Goal: Task Accomplishment & Management: Manage account settings

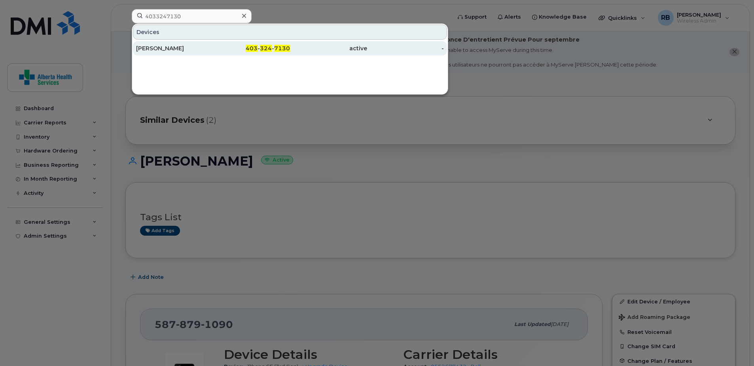
type input "4033247130"
click at [281, 47] on span "7130" at bounding box center [282, 48] width 16 height 7
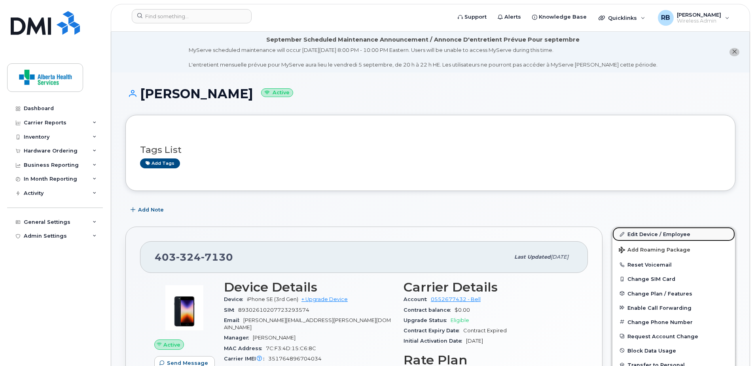
click at [657, 234] on link "Edit Device / Employee" at bounding box center [674, 234] width 123 height 14
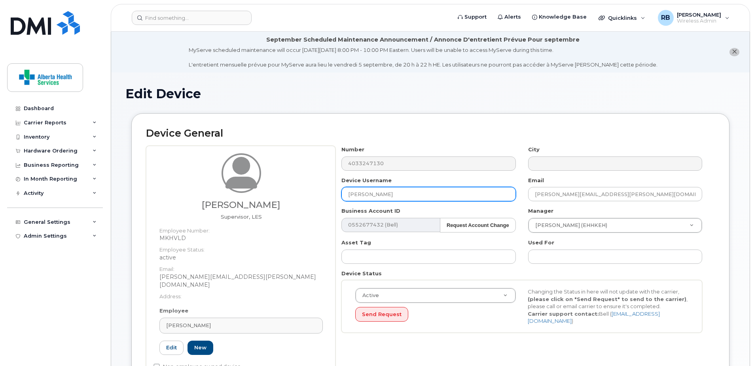
drag, startPoint x: 489, startPoint y: 198, endPoint x: 129, endPoint y: 187, distance: 359.9
click at [147, 185] on div "Lisa Pryce Supervisor, LES Employee Number: MKHVLD Employee Status: active Emai…" at bounding box center [430, 265] width 569 height 239
paste input "Andrew Salatino"
type input "Andrew Salatino"
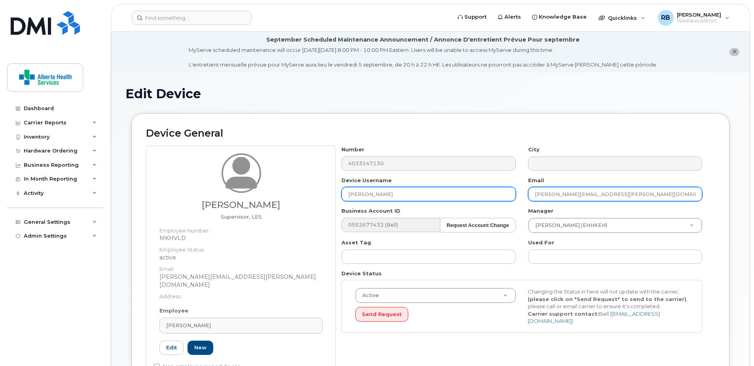
drag, startPoint x: 664, startPoint y: 197, endPoint x: 505, endPoint y: 195, distance: 158.7
click at [505, 195] on div "Number 4033247130 City Device Username Andrew Salatino Email Lisa.Pryce@alberta…" at bounding box center [522, 242] width 373 height 193
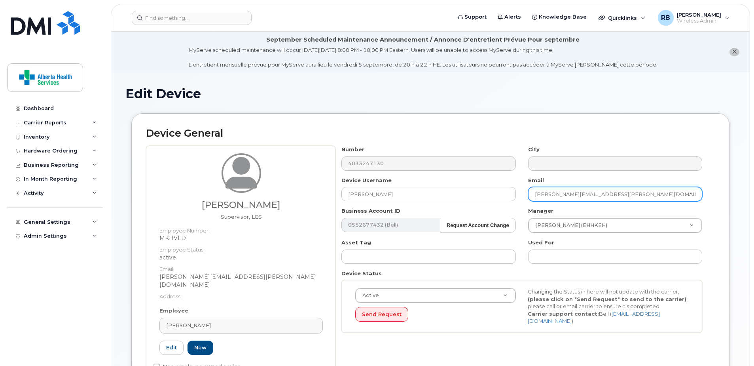
paste input "Andrew.Salatino@ah"
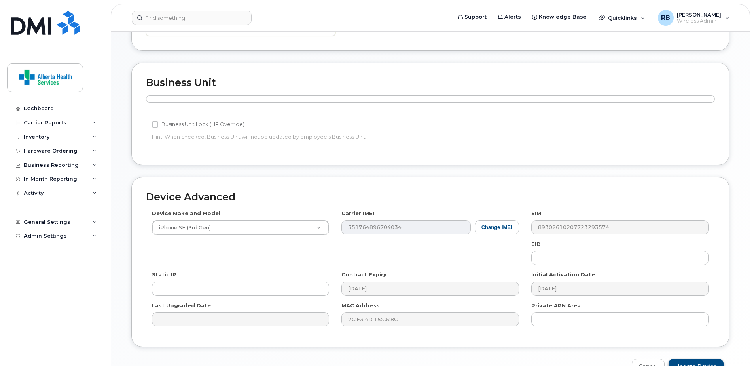
scroll to position [388, 0]
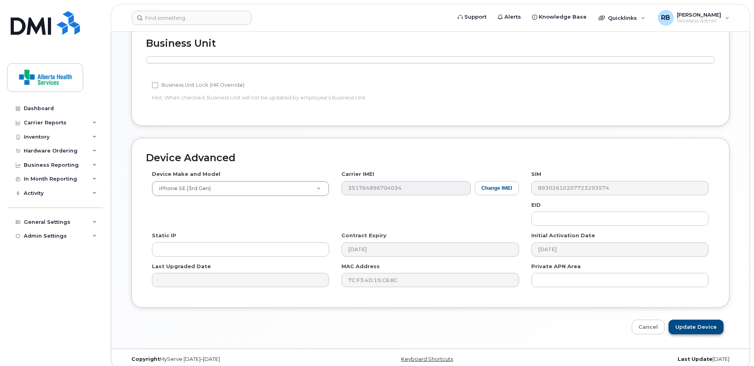
type input "[PERSON_NAME][EMAIL_ADDRESS][PERSON_NAME][DOMAIN_NAME]"
click at [701, 322] on input "Update Device" at bounding box center [696, 326] width 55 height 15
type input "Saving..."
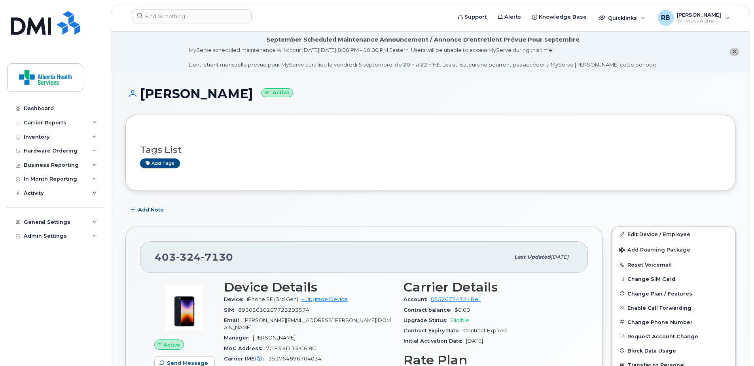
click at [477, 101] on div "Andrew Salatino Active" at bounding box center [430, 101] width 610 height 28
click at [528, 98] on h1 "Andrew Salatino Active" at bounding box center [430, 94] width 610 height 14
click at [613, 158] on div "Add tags" at bounding box center [427, 163] width 575 height 10
click at [197, 19] on input at bounding box center [192, 16] width 120 height 14
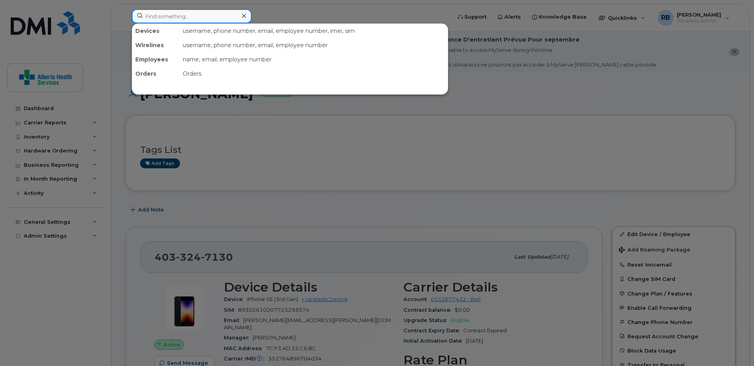
paste input "[PERSON_NAME]"
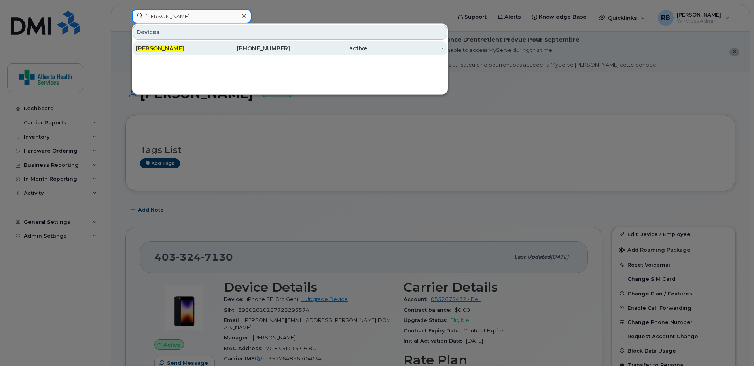
type input "[PERSON_NAME]"
click at [340, 50] on div "active" at bounding box center [328, 48] width 77 height 8
